Goal: Information Seeking & Learning: Learn about a topic

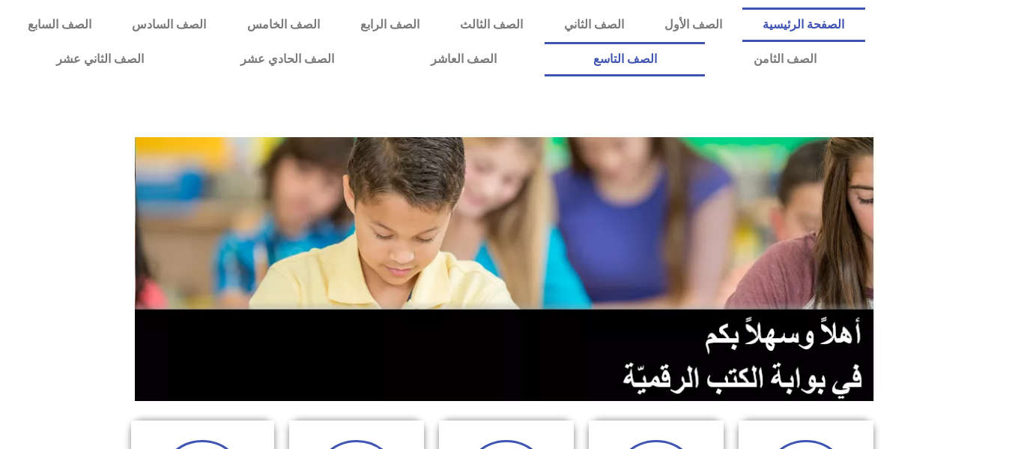
click at [544, 42] on link "الصف التاسع" at bounding box center [624, 59] width 160 height 34
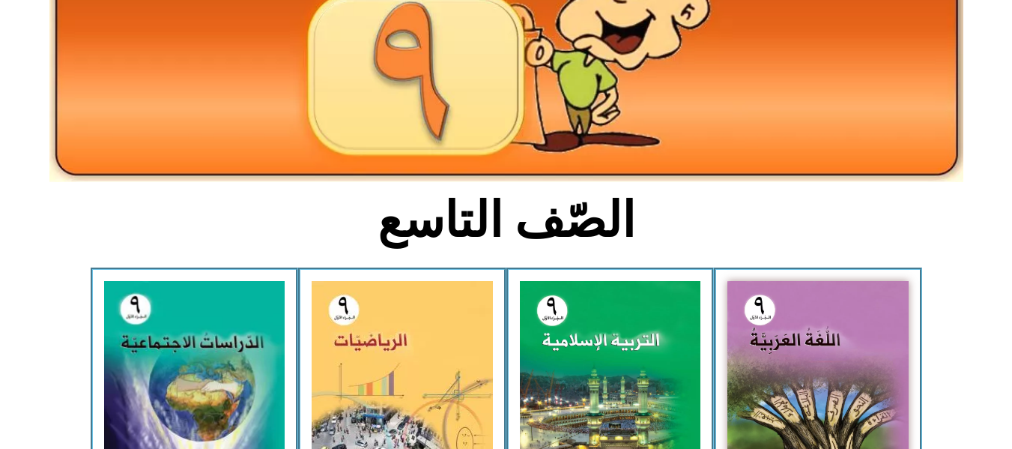
scroll to position [270, 0]
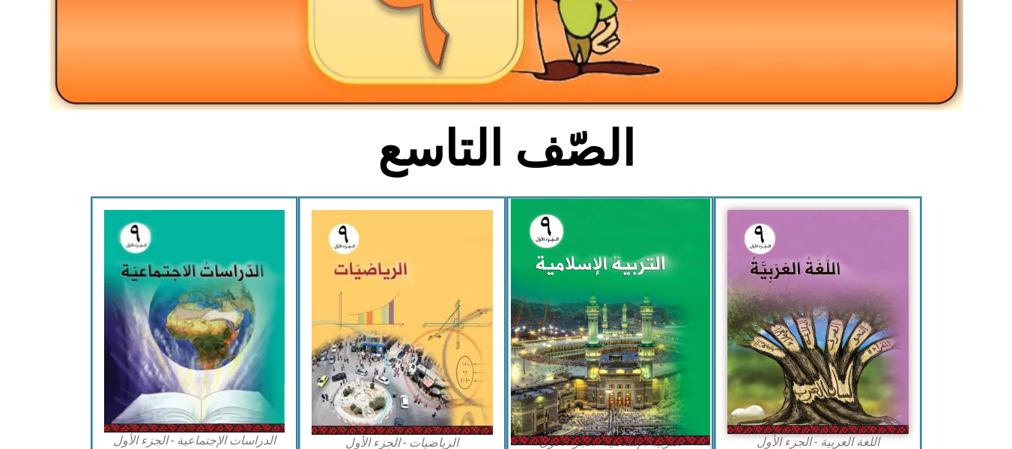
click at [616, 279] on img at bounding box center [609, 321] width 199 height 246
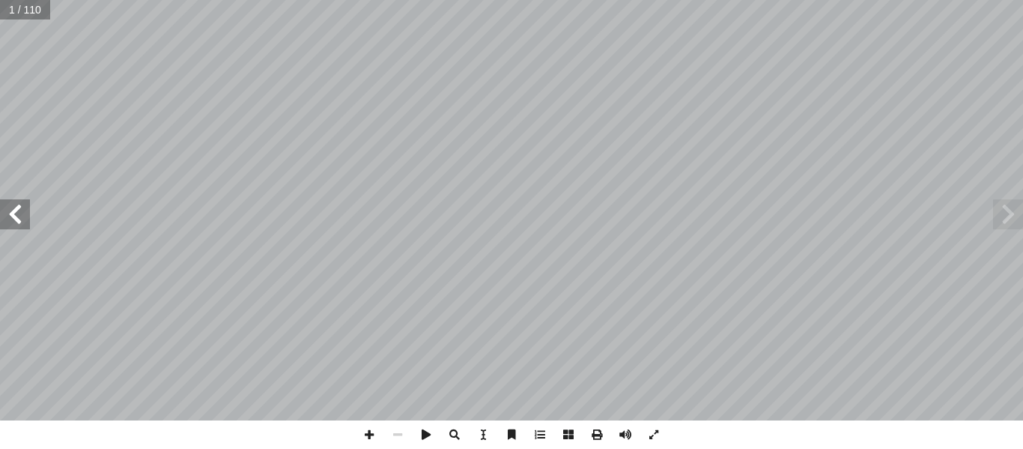
click at [19, 213] on span at bounding box center [15, 214] width 30 height 30
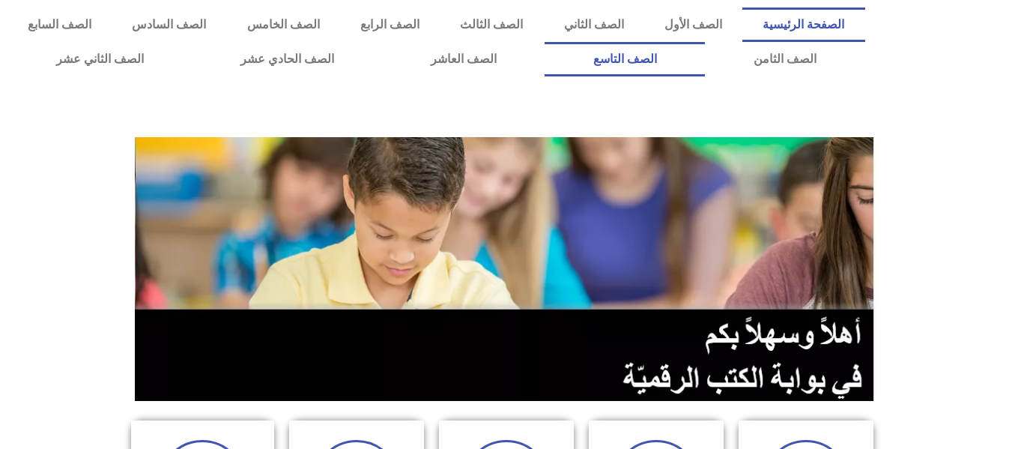
click at [544, 42] on link "الصف التاسع" at bounding box center [624, 59] width 160 height 34
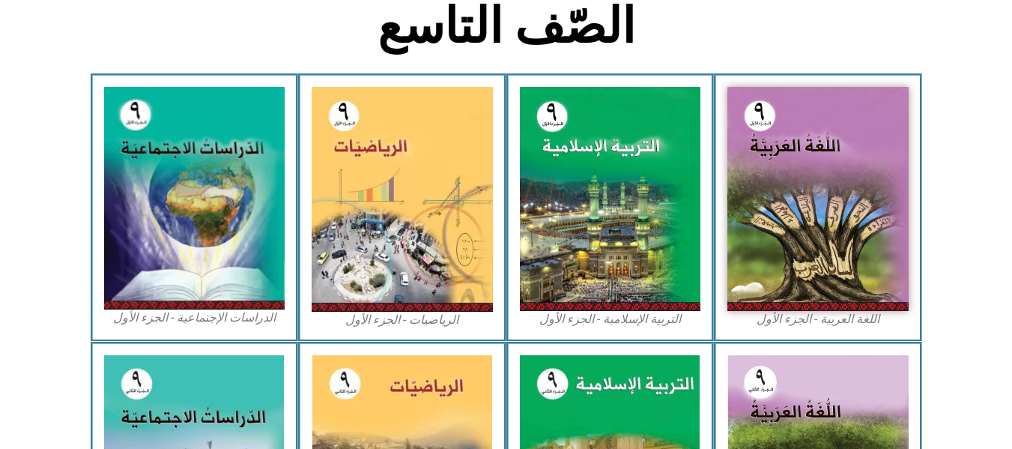
scroll to position [449, 0]
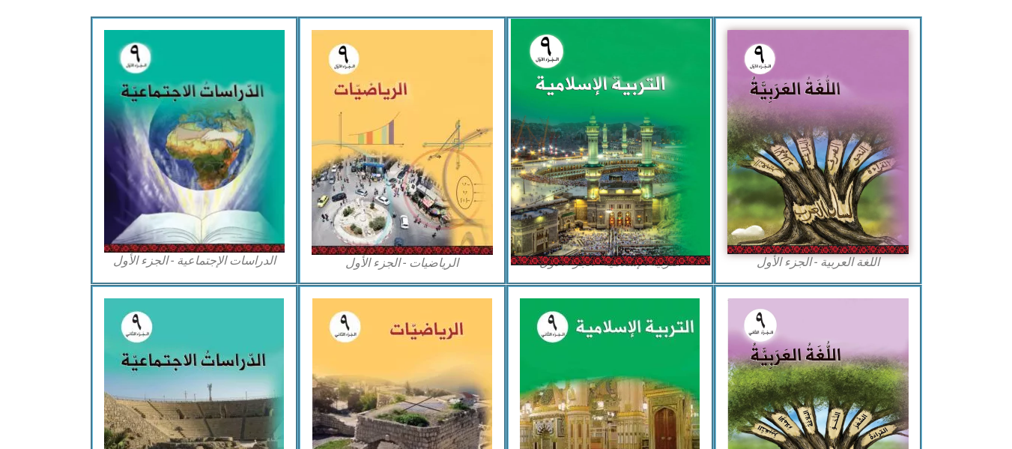
click at [600, 198] on img at bounding box center [609, 142] width 199 height 246
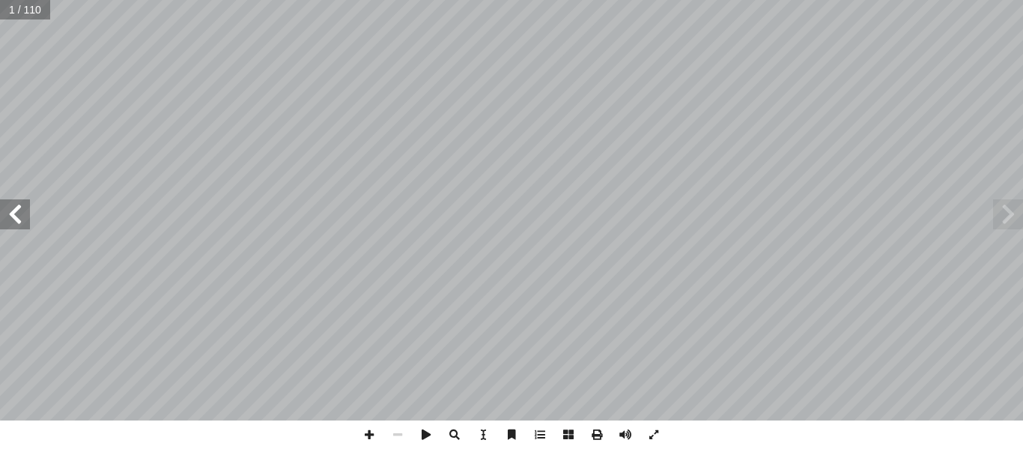
click at [23, 210] on span at bounding box center [15, 214] width 30 height 30
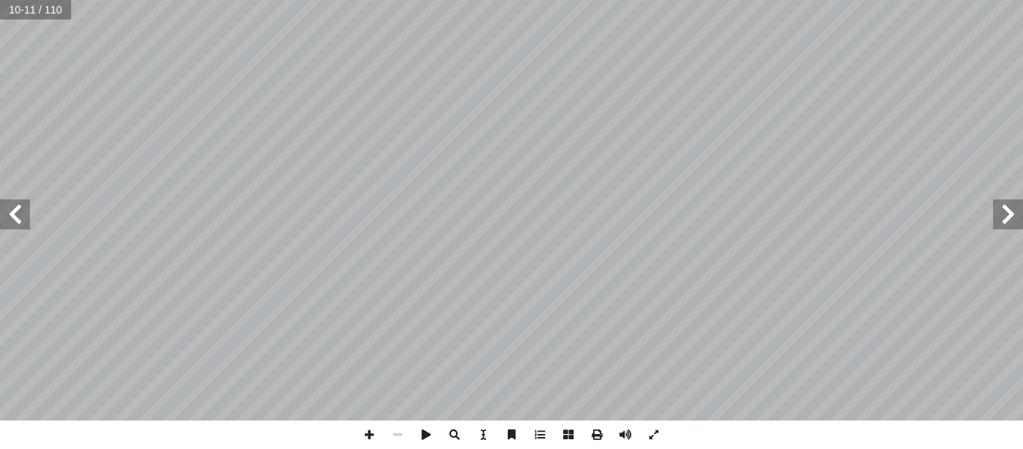
click at [23, 210] on span at bounding box center [15, 214] width 30 height 30
click at [365, 436] on span at bounding box center [369, 434] width 28 height 28
click at [370, 434] on span at bounding box center [369, 434] width 28 height 28
